Goal: Task Accomplishment & Management: Use online tool/utility

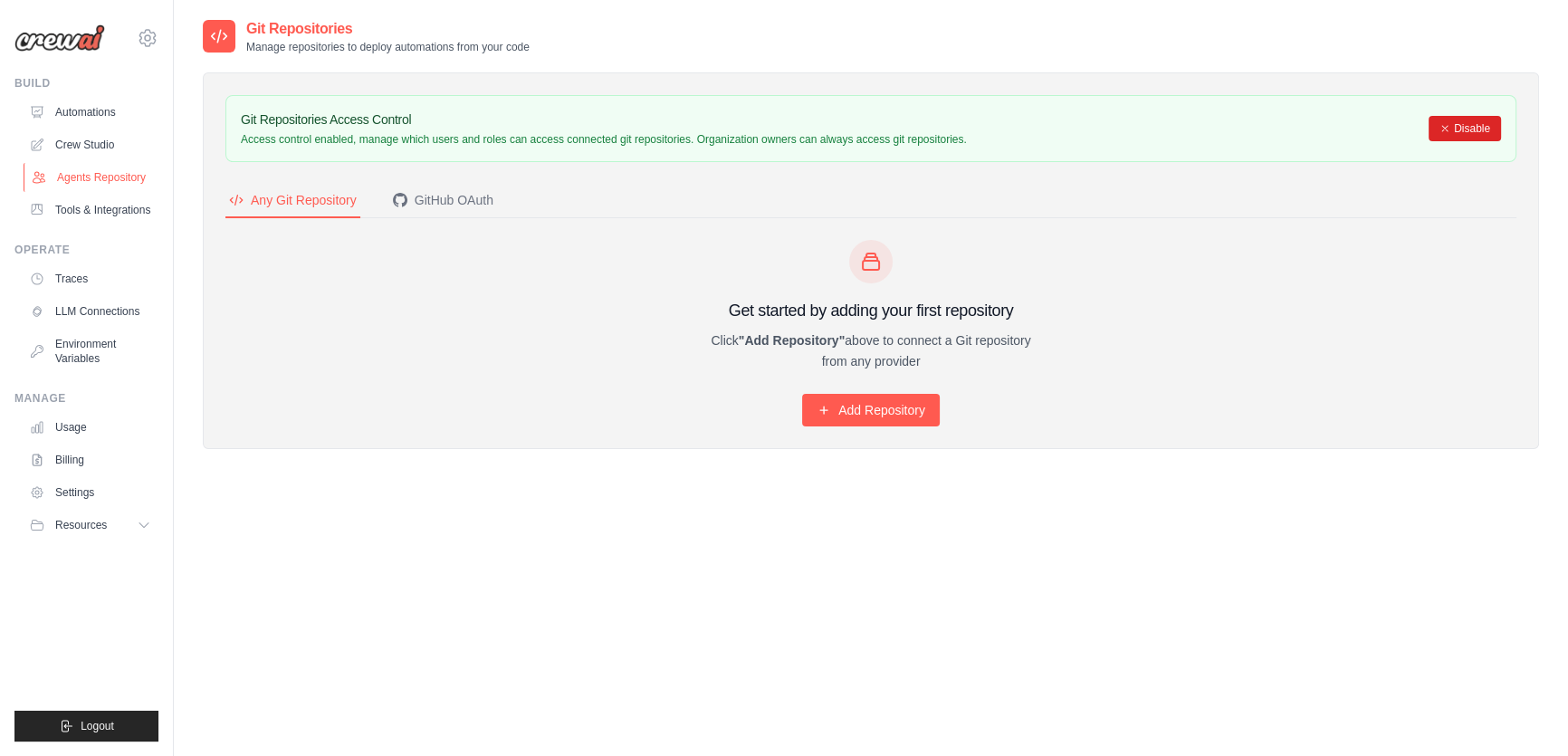
click at [132, 172] on link "Agents Repository" at bounding box center [91, 177] width 137 height 29
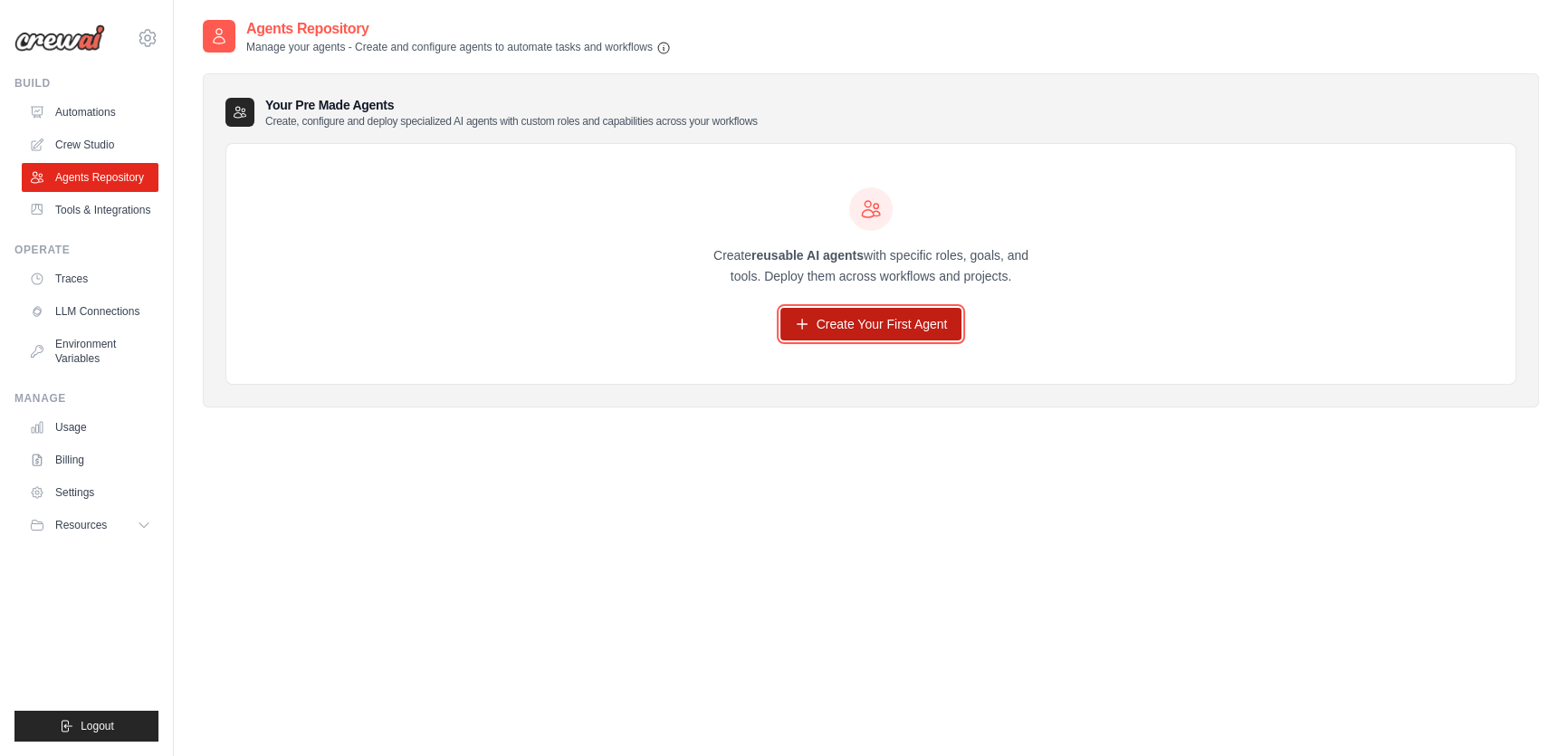
click at [806, 323] on icon at bounding box center [802, 325] width 15 height 15
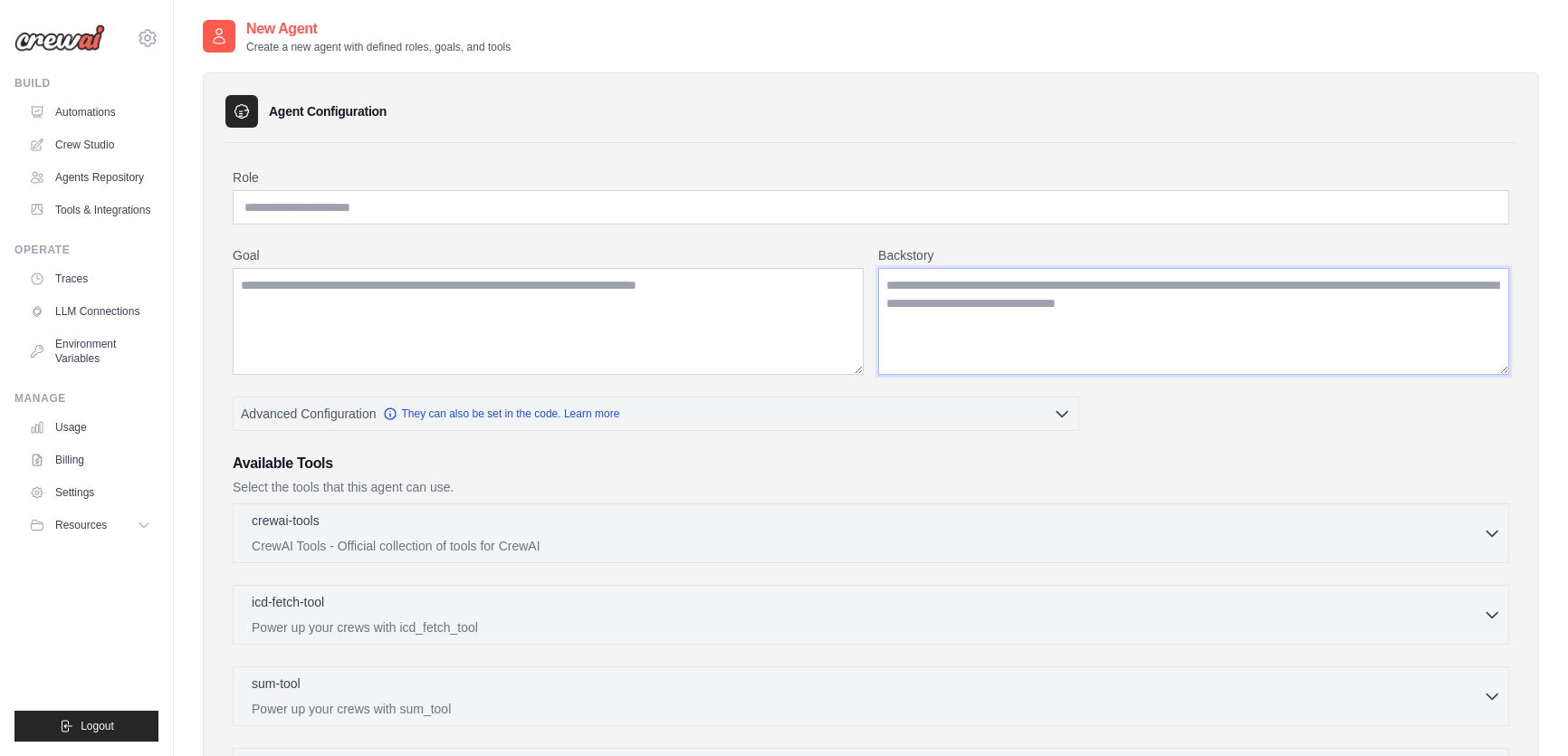
click at [929, 309] on textarea "Backstory" at bounding box center [1193, 321] width 631 height 107
click at [503, 98] on div "Agent Configuration" at bounding box center [871, 111] width 1291 height 33
click at [100, 138] on link "Crew Studio" at bounding box center [91, 145] width 137 height 29
click at [76, 147] on link "Crew Studio" at bounding box center [91, 145] width 137 height 29
